Goal: Task Accomplishment & Management: Manage account settings

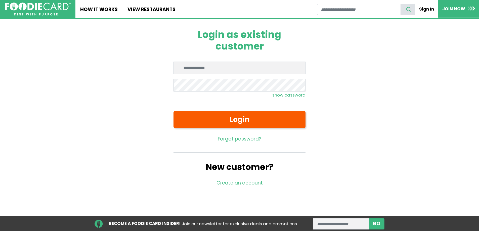
type input "**********"
click at [294, 94] on small "show password" at bounding box center [288, 95] width 33 height 6
click at [294, 94] on small "hide password" at bounding box center [289, 95] width 31 height 6
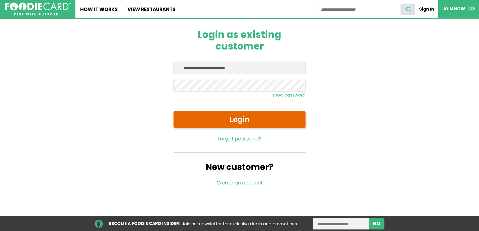
click at [235, 124] on button "Login" at bounding box center [239, 119] width 132 height 17
